Goal: Navigation & Orientation: Find specific page/section

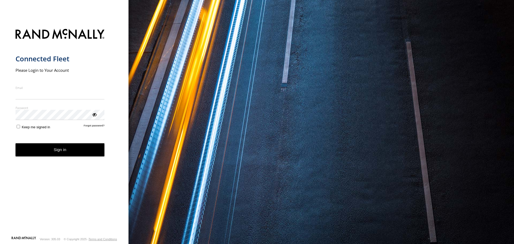
click at [104, 95] on nordpass-icon "main" at bounding box center [104, 94] width 0 height 5
click at [104, 94] on nordpass-icon "main" at bounding box center [104, 94] width 0 height 5
click at [0, 229] on nordpass-autofill-portal at bounding box center [0, 244] width 0 height 0
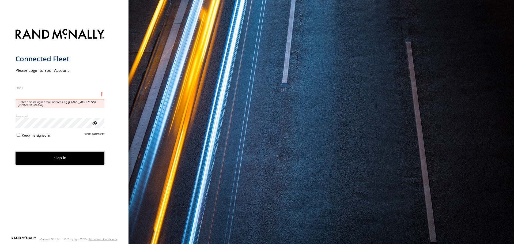
type input "**********"
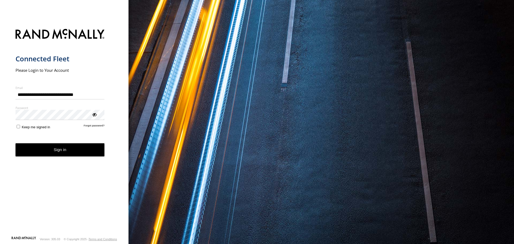
click at [64, 147] on button "Sign in" at bounding box center [60, 149] width 89 height 13
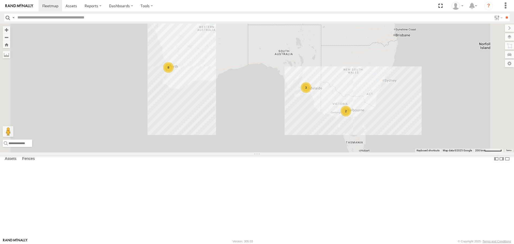
click at [351, 116] on div "2" at bounding box center [346, 111] width 11 height 11
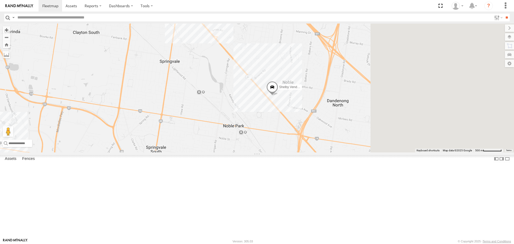
drag, startPoint x: 470, startPoint y: 118, endPoint x: 334, endPoint y: 152, distance: 140.1
click at [336, 152] on div "Nic Vending Van 2BW 7XY Shelby Vending Van 1ZU-5DF" at bounding box center [257, 88] width 514 height 128
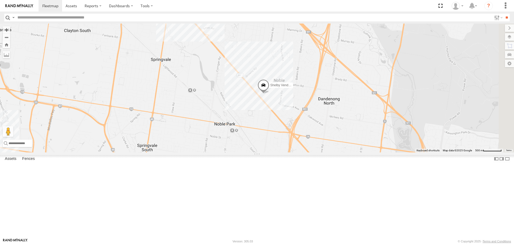
click at [384, 132] on div "Nic Vending Van 2BW 7XY Shelby Vending Van 1ZU-5DF" at bounding box center [257, 88] width 514 height 128
